Goal: Information Seeking & Learning: Learn about a topic

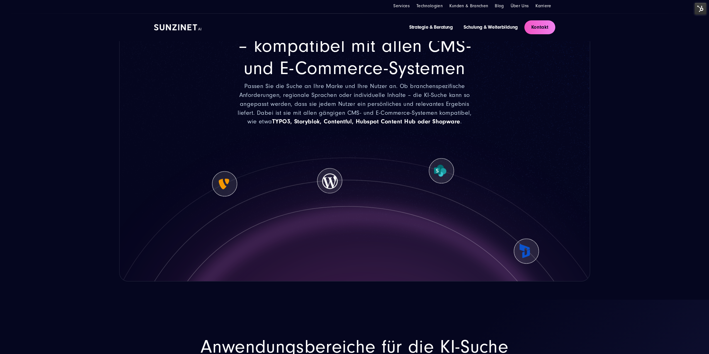
scroll to position [919, 0]
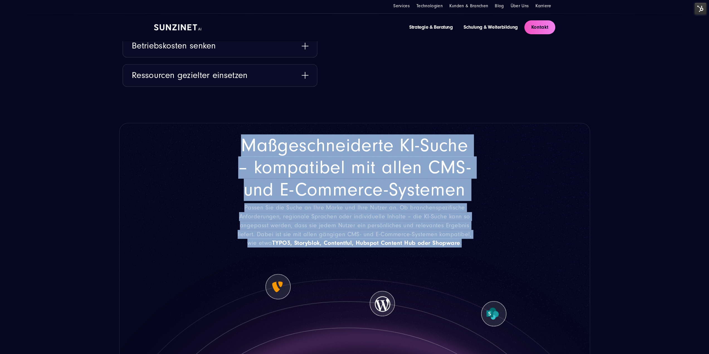
drag, startPoint x: 241, startPoint y: 145, endPoint x: 471, endPoint y: 239, distance: 248.1
click at [471, 239] on div "Maßgeschneiderte KI-Suche – kompatibel mit allen CMS- und E-Commerce-Systemen P…" at bounding box center [354, 190] width 241 height 113
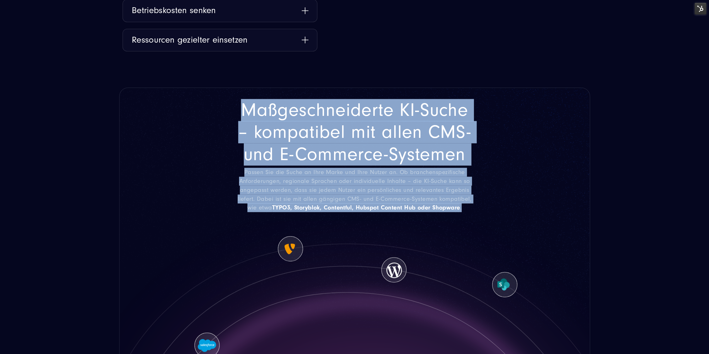
scroll to position [975, 0]
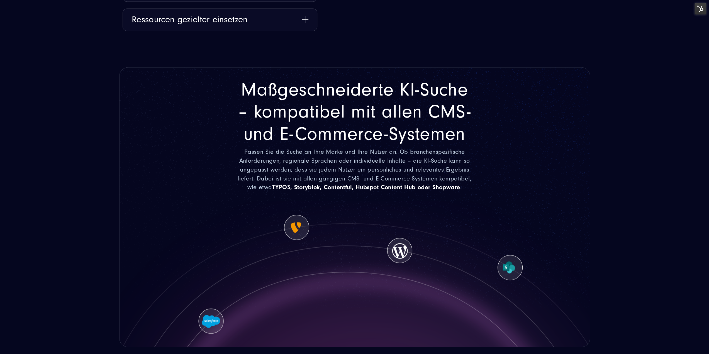
click at [467, 232] on icon at bounding box center [354, 275] width 470 height 150
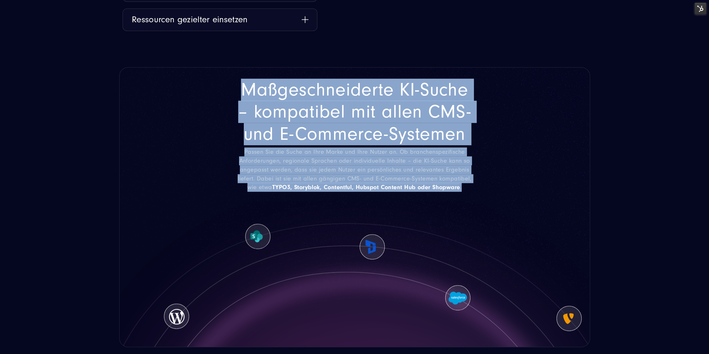
drag, startPoint x: 466, startPoint y: 182, endPoint x: 213, endPoint y: 87, distance: 270.4
click at [213, 87] on div "Maßgeschneiderte KI-Suche – kompatibel mit allen CMS- und E-Commerce-Systemen P…" at bounding box center [354, 207] width 471 height 280
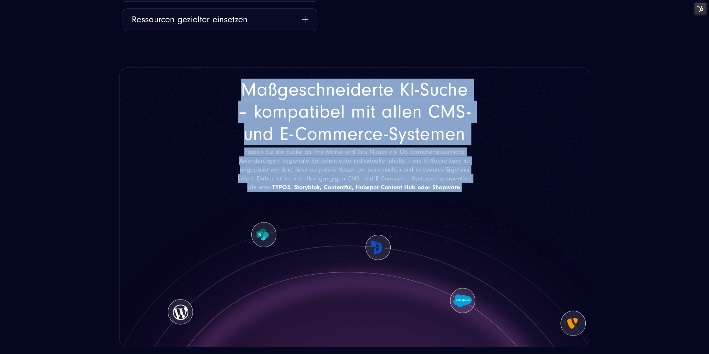
copy div "Maßgeschneiderte KI-Suche – kompatibel mit allen CMS- und E-Commerce-Systemen P…"
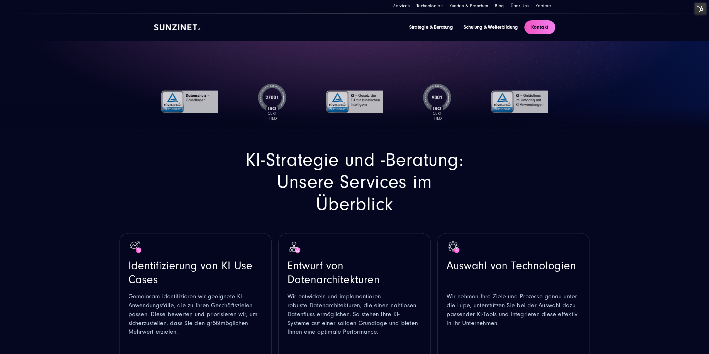
scroll to position [56, 0]
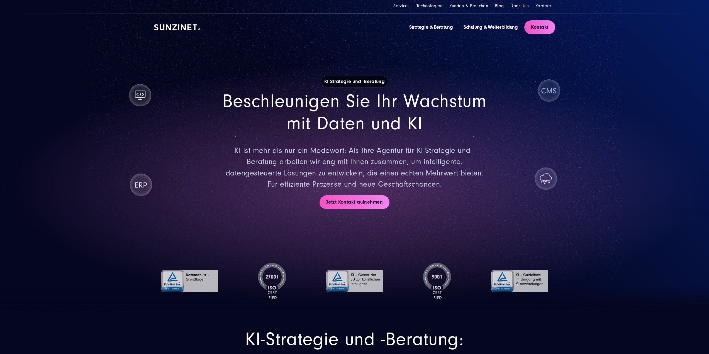
scroll to position [56, 0]
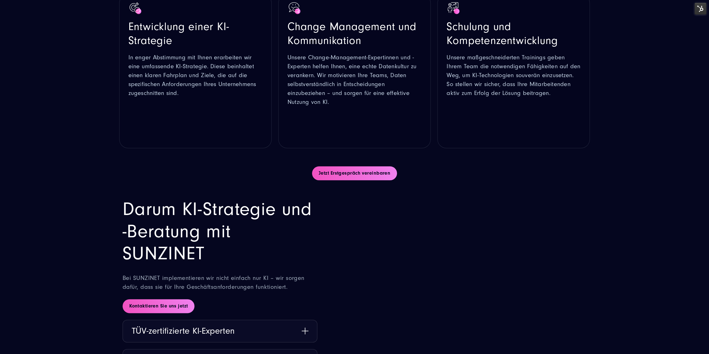
scroll to position [557, 0]
click at [355, 173] on link "Jetzt Erstgespräch vereinbaren" at bounding box center [354, 173] width 85 height 14
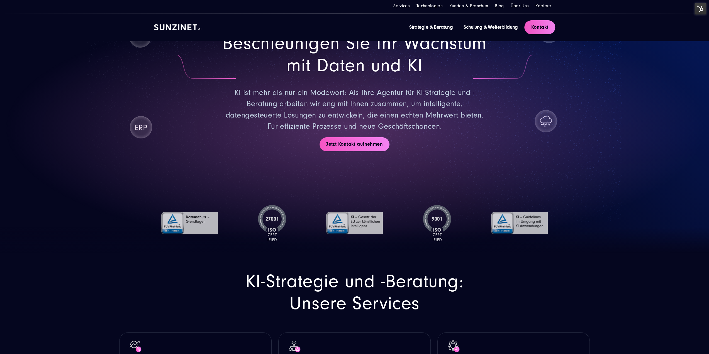
scroll to position [0, 0]
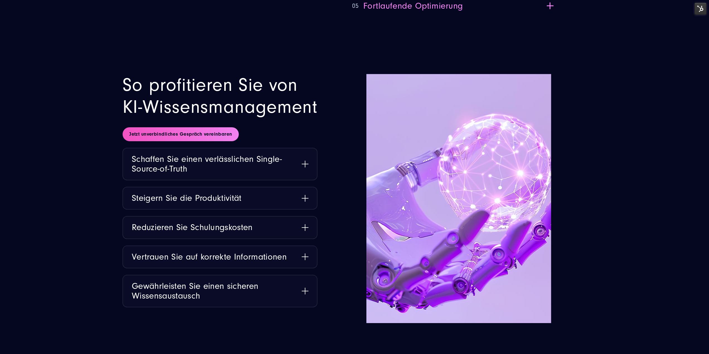
scroll to position [1754, 0]
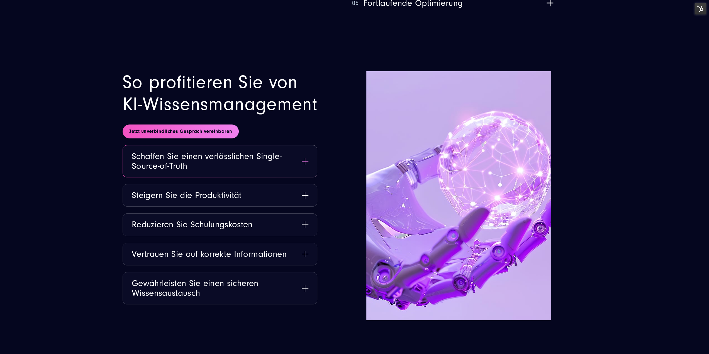
click at [249, 152] on button "Schaffen Sie einen verlässlichen Single-Source-of-Truth" at bounding box center [220, 161] width 194 height 32
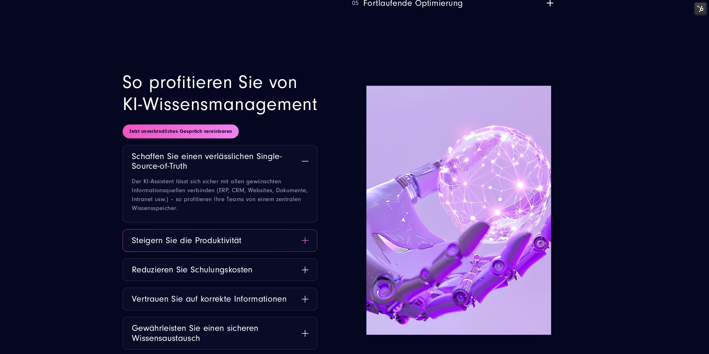
click at [258, 250] on button "Steigern Sie die Produktivität" at bounding box center [220, 240] width 194 height 22
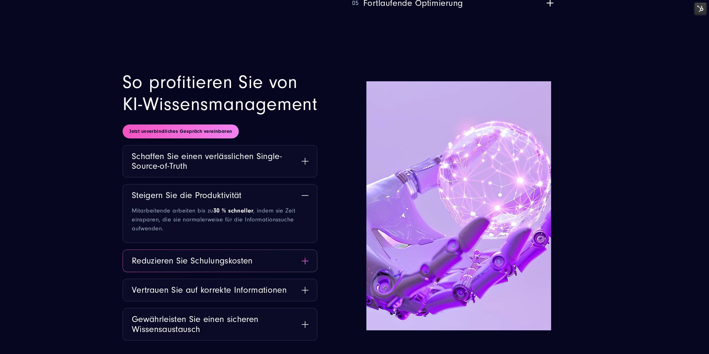
click at [258, 257] on button "Reduzieren Sie Schulungskosten" at bounding box center [220, 261] width 194 height 22
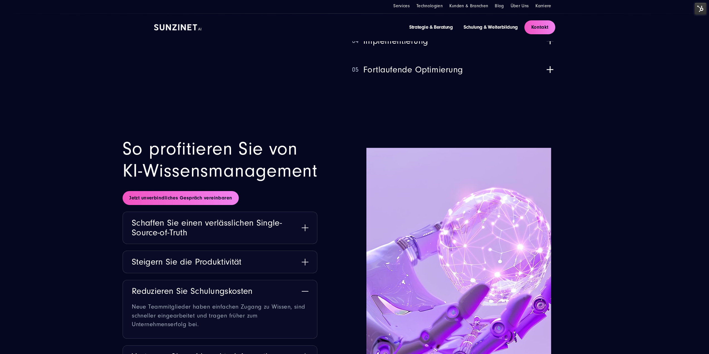
scroll to position [0, 0]
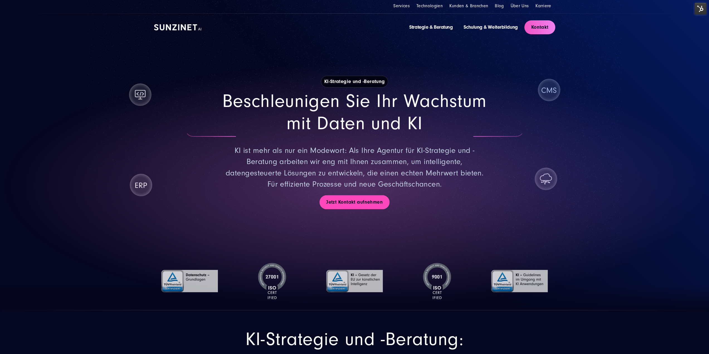
click at [372, 202] on link "Jetzt Kontakt aufnehmen" at bounding box center [354, 202] width 70 height 14
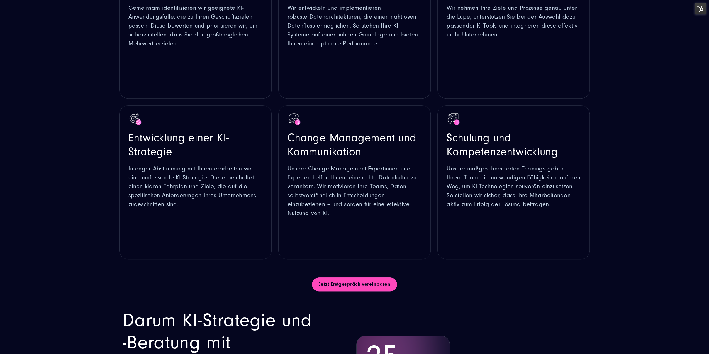
click at [344, 281] on link "Jetzt Erstgespräch vereinbaren" at bounding box center [354, 284] width 85 height 14
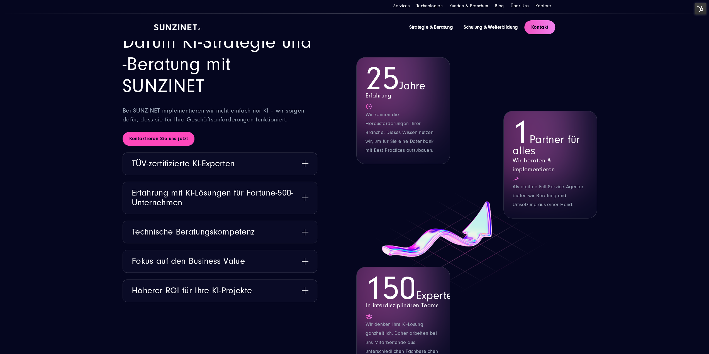
click at [160, 142] on link "Kontaktieren Sie uns jetzt" at bounding box center [159, 139] width 72 height 14
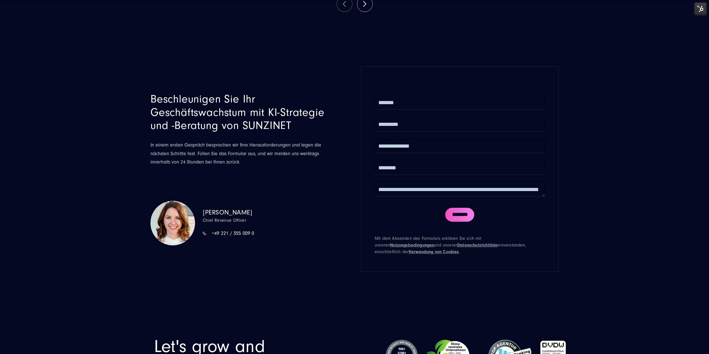
scroll to position [1745, 0]
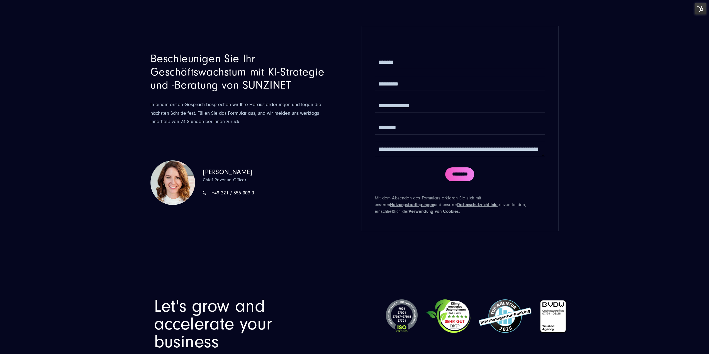
drag, startPoint x: 253, startPoint y: 121, endPoint x: 251, endPoint y: 127, distance: 7.0
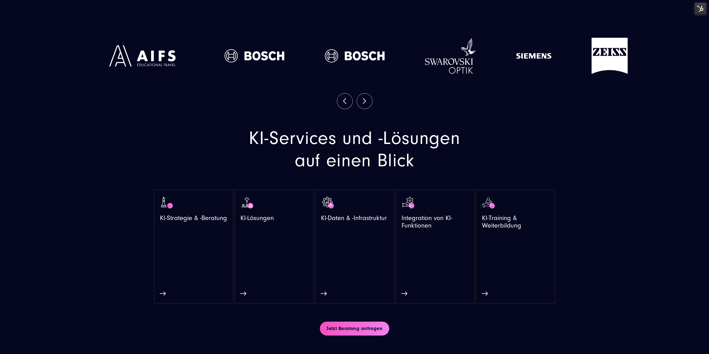
scroll to position [1199, 0]
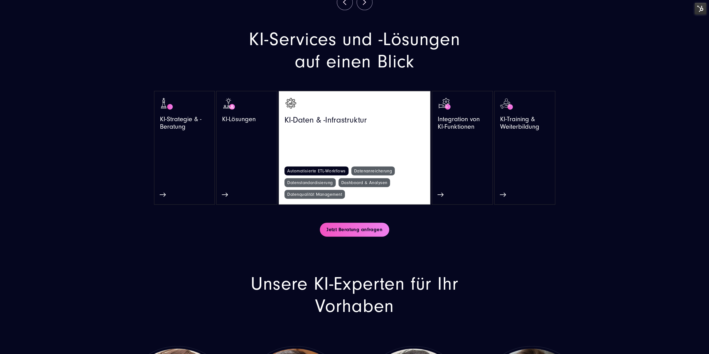
click at [314, 175] on link "Automatisierte ETL-Workflows" at bounding box center [316, 171] width 64 height 9
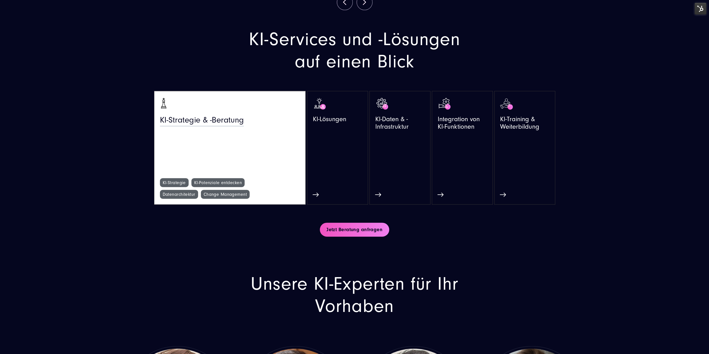
click at [205, 128] on span "KI-Strategie & -Beratung" at bounding box center [202, 122] width 84 height 12
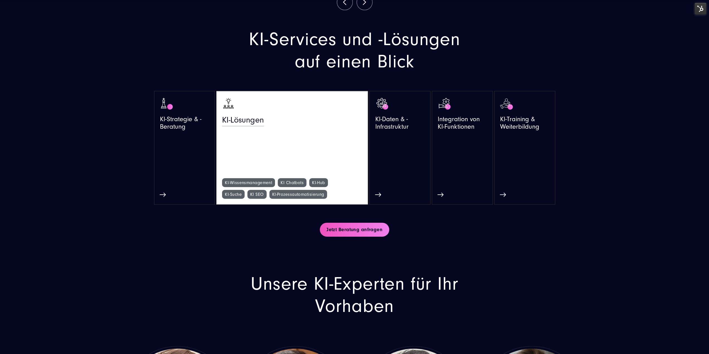
click at [317, 126] on div "KI-Lösungen" at bounding box center [309, 122] width 175 height 12
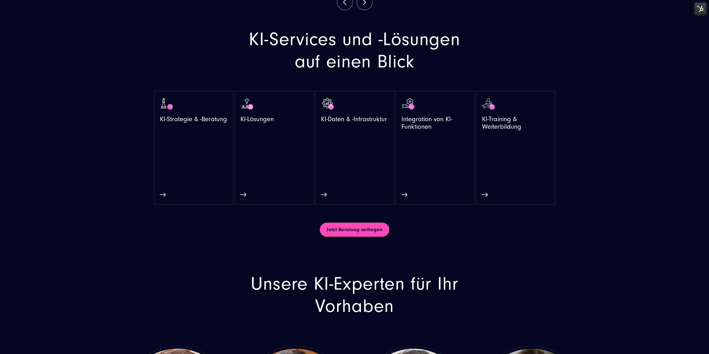
click at [358, 237] on link "Jetzt Beratung anfragen" at bounding box center [354, 230] width 69 height 14
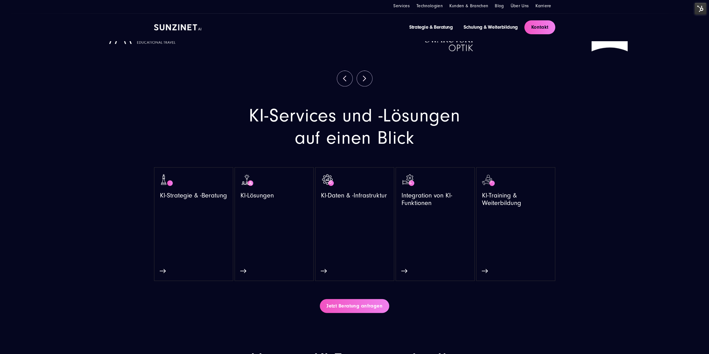
scroll to position [1104, 0]
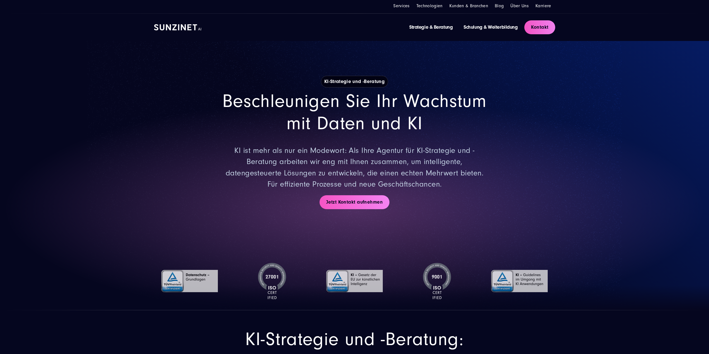
scroll to position [1104, 0]
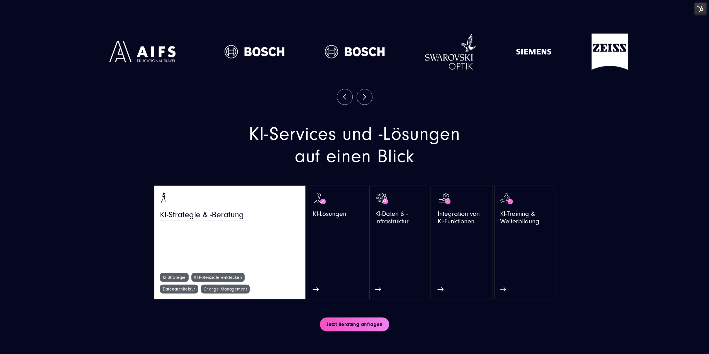
click at [197, 222] on span "KI-Strategie & -Beratung" at bounding box center [202, 216] width 84 height 12
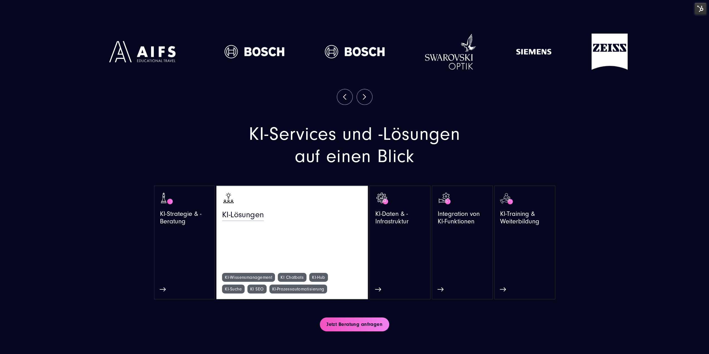
click at [311, 222] on div "KI-Lösungen" at bounding box center [309, 216] width 175 height 12
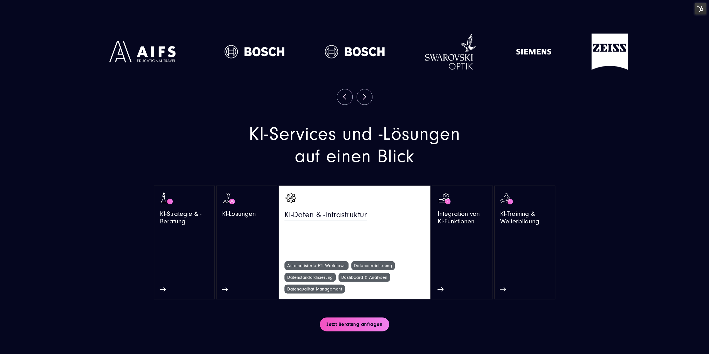
click at [350, 222] on span "KI-Daten & -Infrastruktur" at bounding box center [325, 216] width 82 height 12
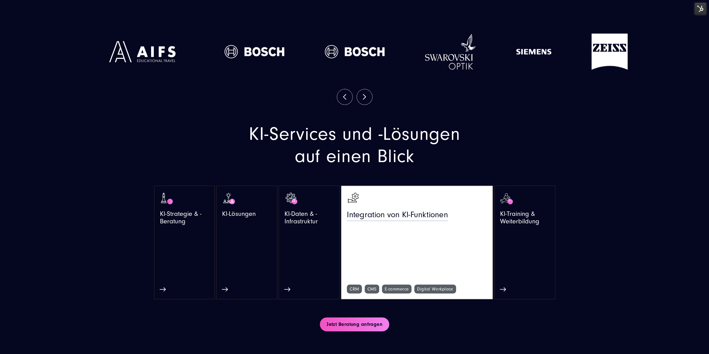
click at [436, 222] on span "Integration von KI-Funktionen" at bounding box center [397, 216] width 101 height 12
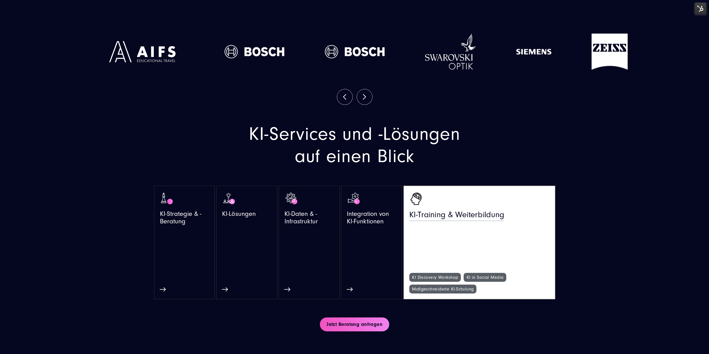
click at [493, 221] on span "KI-Training & Weiterbildung" at bounding box center [456, 216] width 95 height 12
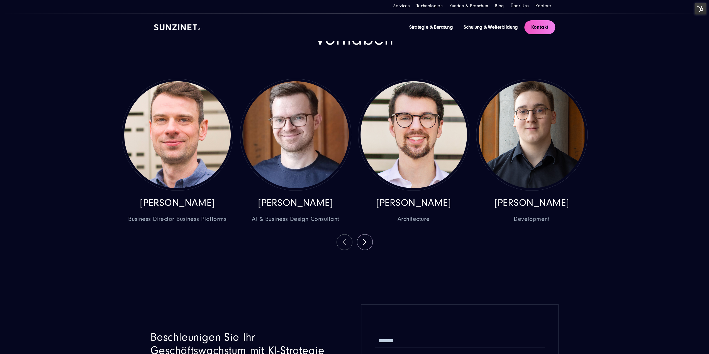
scroll to position [0, 0]
